Goal: Task Accomplishment & Management: Manage account settings

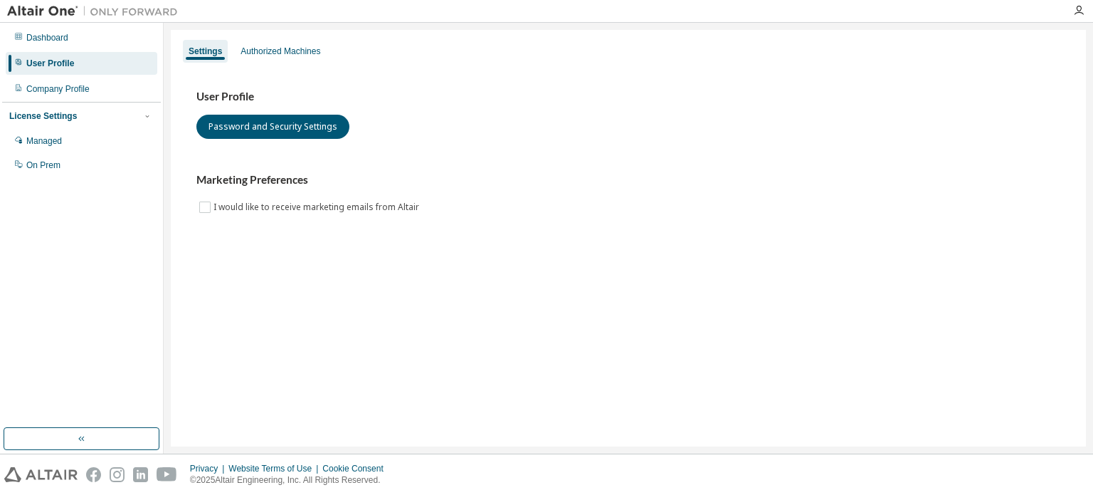
click at [57, 101] on div "Dashboard User Profile Company Profile License Settings Managed On Prem" at bounding box center [81, 101] width 159 height 153
